Goal: Information Seeking & Learning: Learn about a topic

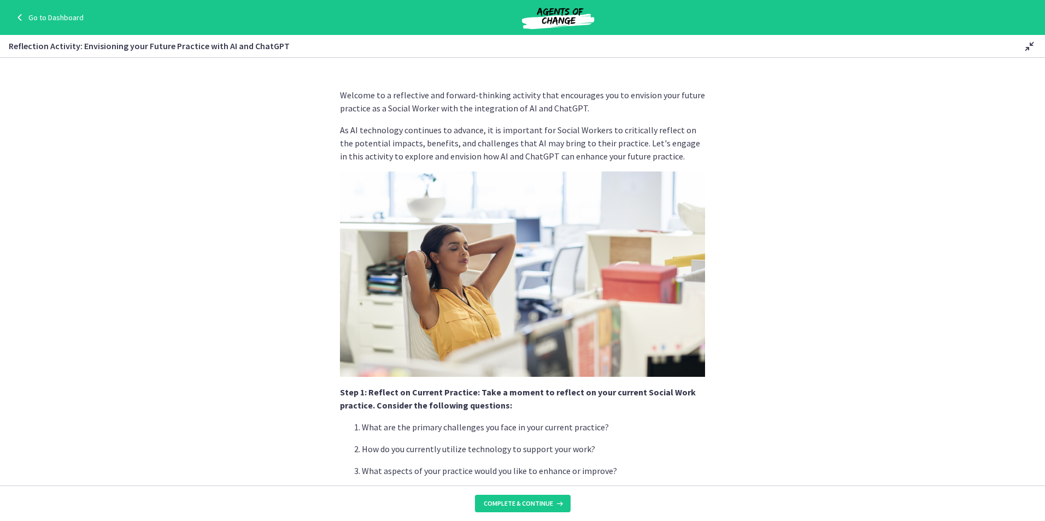
scroll to position [383, 0]
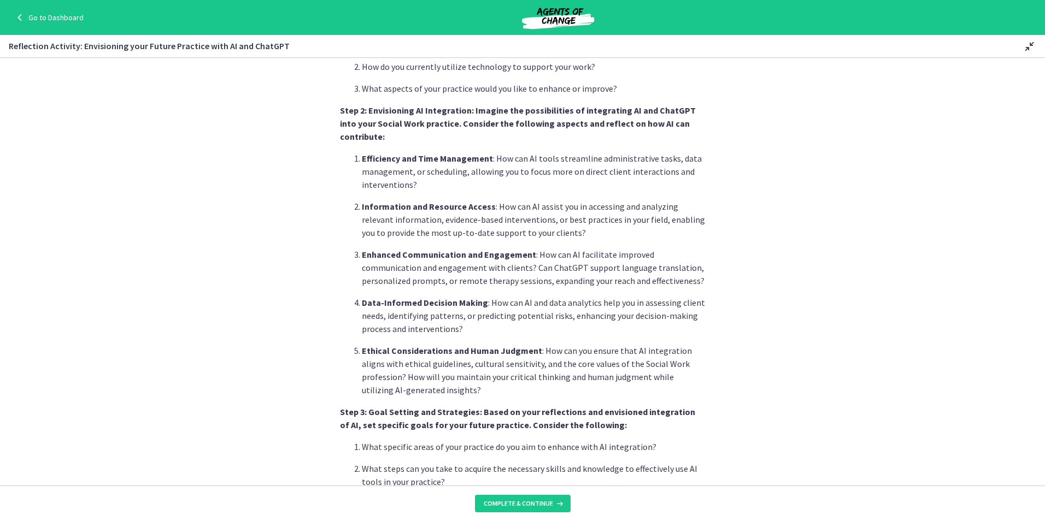
drag, startPoint x: 579, startPoint y: 239, endPoint x: 589, endPoint y: 239, distance: 10.4
click at [579, 248] on p "Enhanced Communication and Engagement : How can AI facilitate improved communic…" at bounding box center [533, 267] width 343 height 39
click at [873, 267] on section "Welcome to a reflective and forward-thinking activity that encourages you to en…" at bounding box center [522, 272] width 1045 height 428
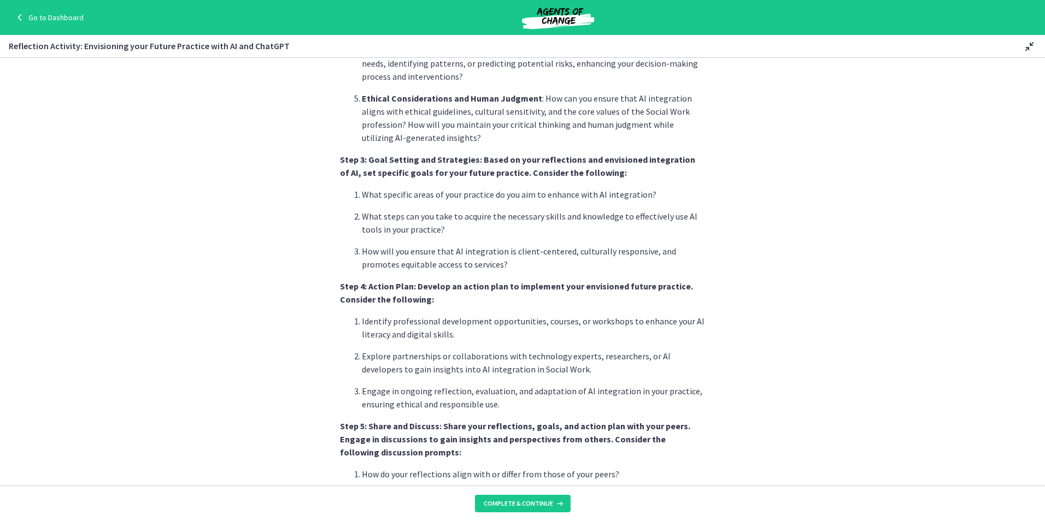
scroll to position [656, 0]
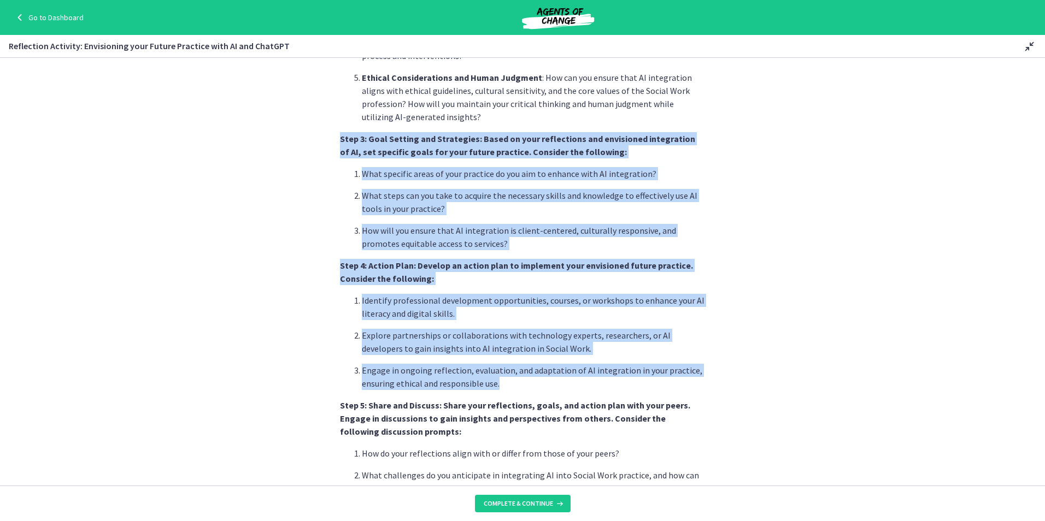
drag, startPoint x: 509, startPoint y: 371, endPoint x: 330, endPoint y: 110, distance: 316.2
click at [330, 110] on section "Welcome to a reflective and forward-thinking activity that encourages you to en…" at bounding box center [522, 272] width 1045 height 428
click at [785, 203] on section "Welcome to a reflective and forward-thinking activity that encourages you to en…" at bounding box center [522, 272] width 1045 height 428
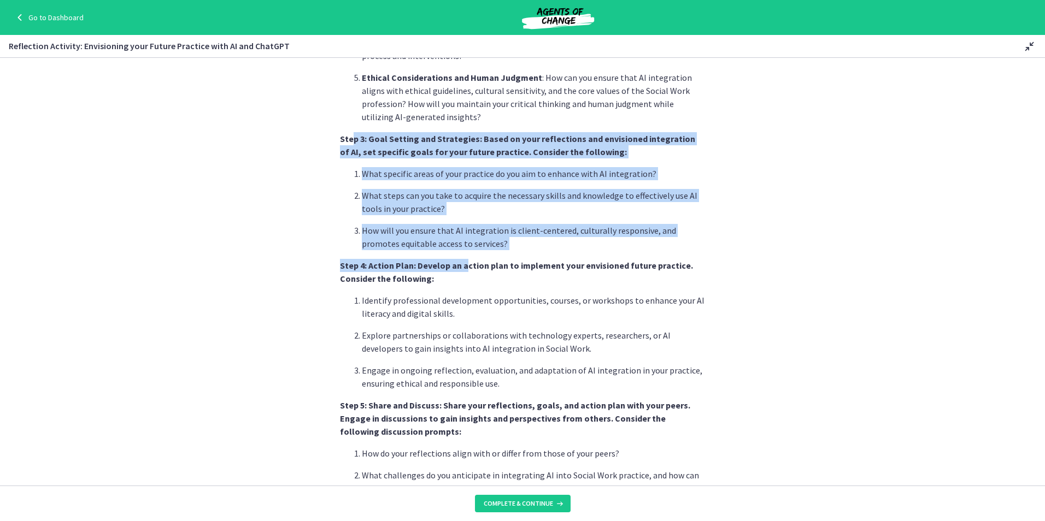
drag, startPoint x: 347, startPoint y: 126, endPoint x: 459, endPoint y: 255, distance: 171.6
click at [459, 255] on div "Welcome to a reflective and forward-thinking activity that encourages you to en…" at bounding box center [522, 23] width 365 height 1181
drag, startPoint x: 459, startPoint y: 255, endPoint x: 402, endPoint y: 156, distance: 114.4
click at [402, 167] on p "What specific areas of your practice do you aim to enhance with AI integration?" at bounding box center [533, 173] width 343 height 13
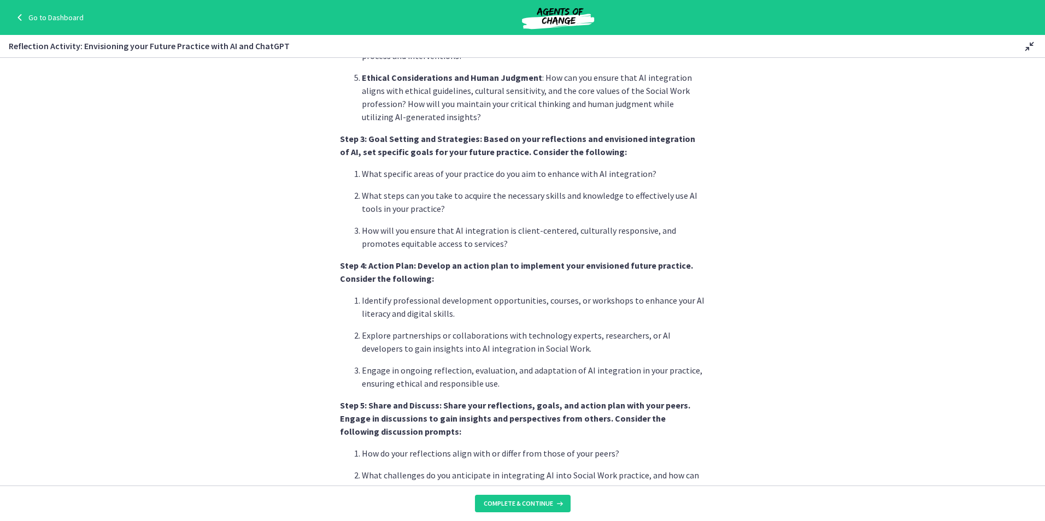
click at [774, 182] on section "Welcome to a reflective and forward-thinking activity that encourages you to en…" at bounding box center [522, 272] width 1045 height 428
click at [768, 239] on section "Welcome to a reflective and forward-thinking activity that encourages you to en…" at bounding box center [522, 272] width 1045 height 428
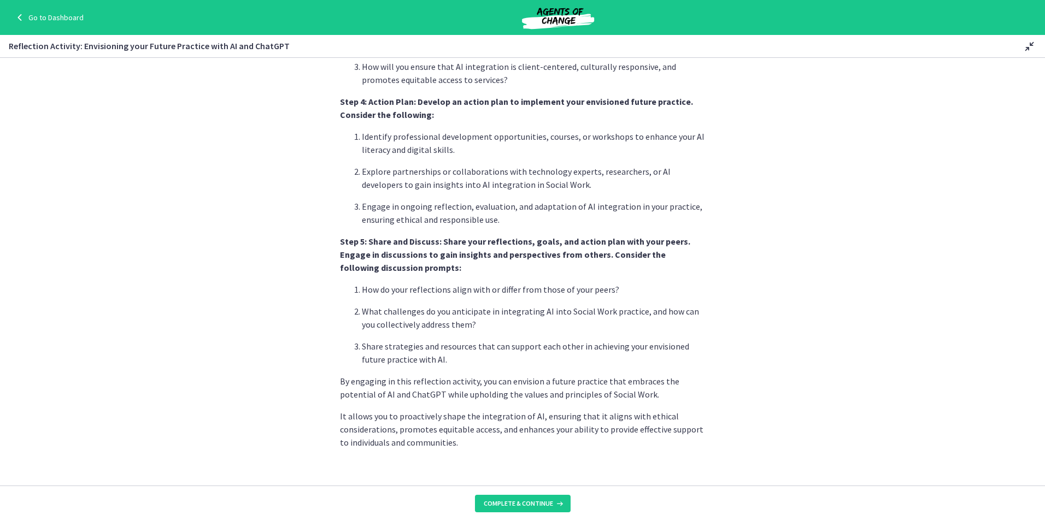
scroll to position [823, 0]
click at [508, 503] on span "Complete & continue" at bounding box center [518, 504] width 69 height 9
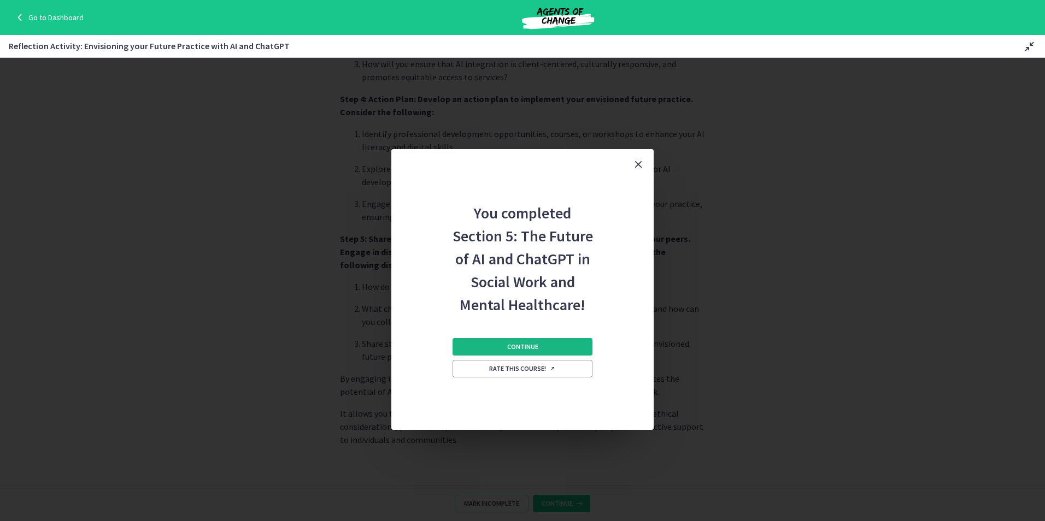
click at [547, 343] on button "Continue" at bounding box center [523, 346] width 140 height 17
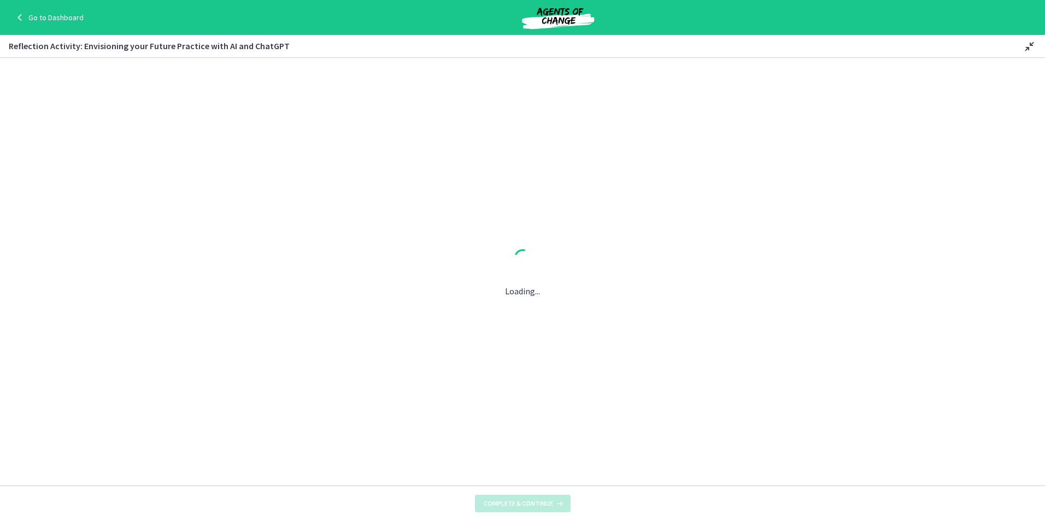
scroll to position [0, 0]
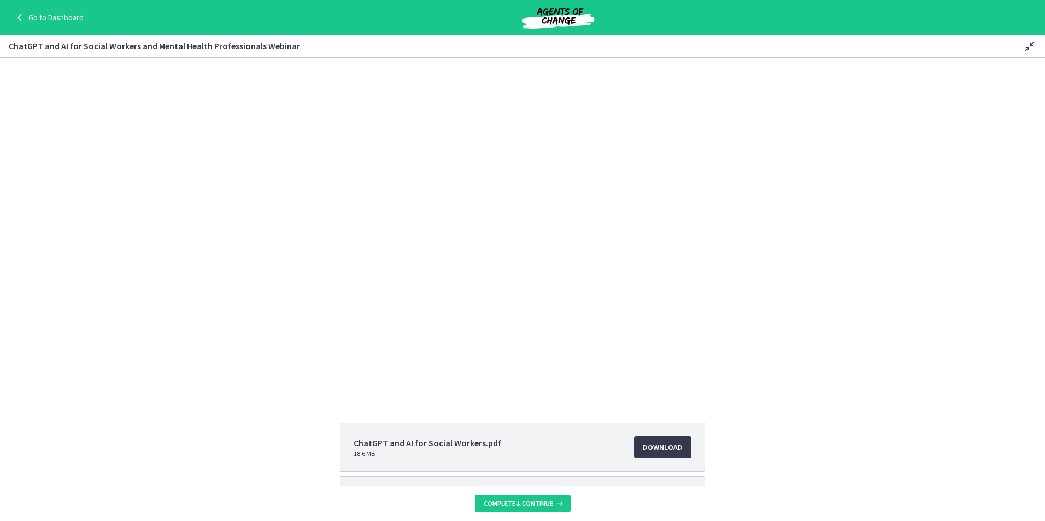
click at [936, 160] on div "Click for sound @keyframes VOLUME_SMALL_WAVE_FLASH { 0% { opacity: 0; } 33% { o…" at bounding box center [522, 228] width 1045 height 340
click at [987, 232] on div "Click for sound @keyframes VOLUME_SMALL_WAVE_FLASH { 0% { opacity: 0; } 33% { o…" at bounding box center [522, 228] width 1045 height 340
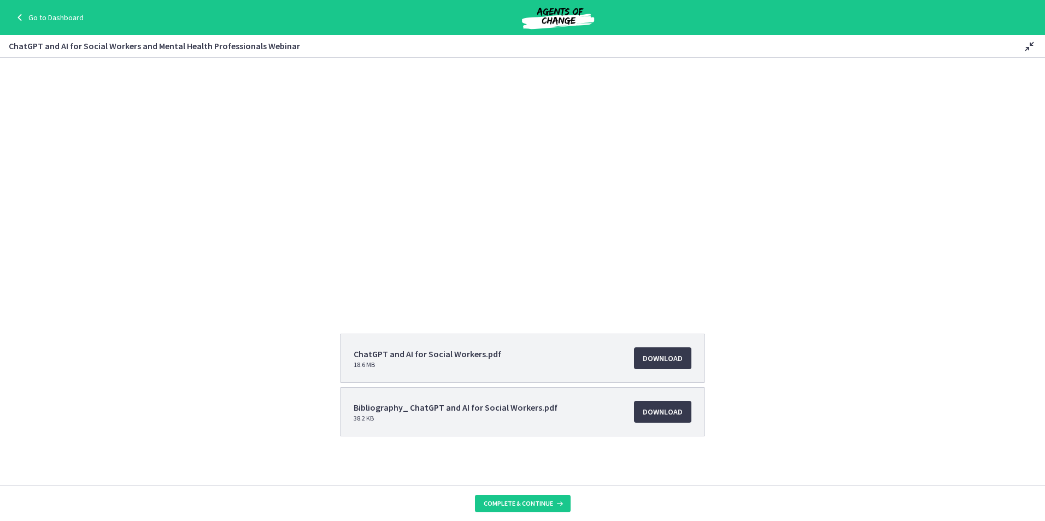
scroll to position [92, 0]
click at [986, 267] on div "Click for sound @keyframes VOLUME_SMALL_WAVE_FLASH { 0% { opacity: 0; } 33% { o…" at bounding box center [522, 136] width 1045 height 340
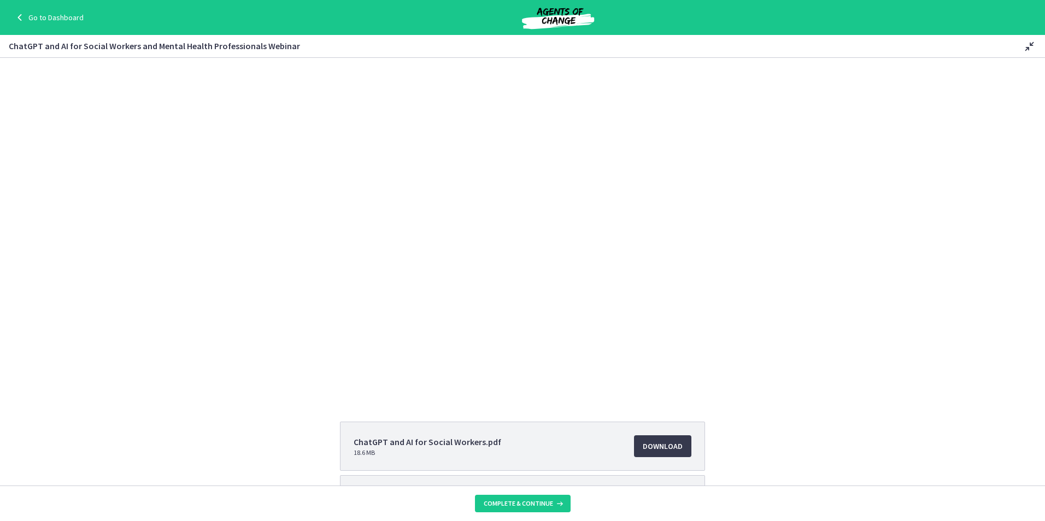
scroll to position [0, 0]
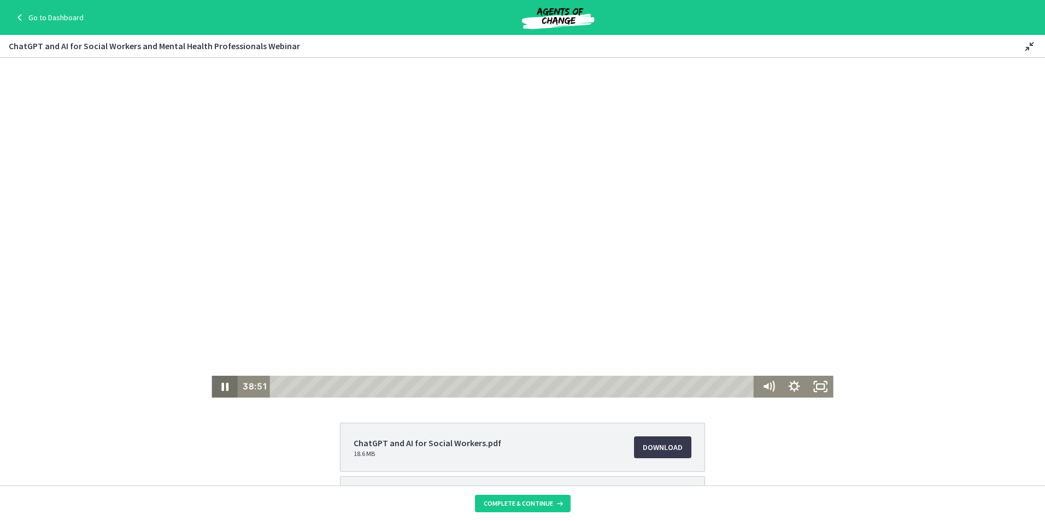
click at [221, 386] on icon "Pause" at bounding box center [224, 387] width 7 height 8
